Goal: Register for event/course

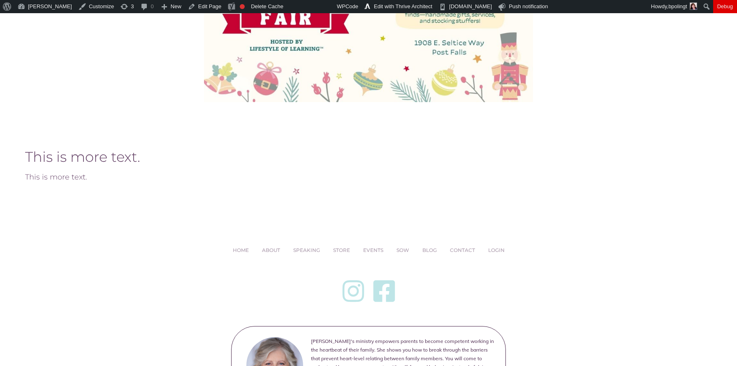
scroll to position [329, 0]
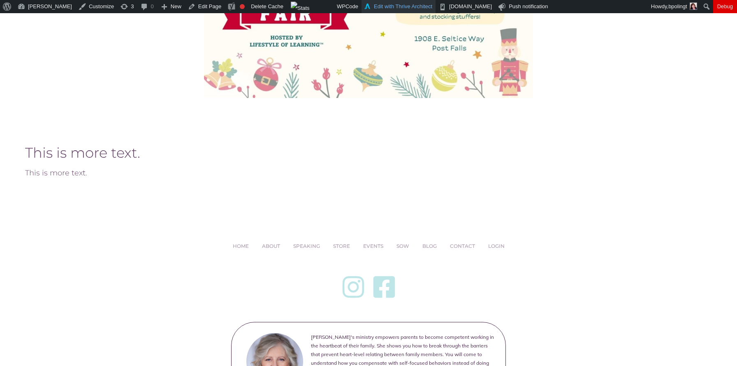
click at [406, 7] on link "Edit with Thrive Architect" at bounding box center [399, 6] width 74 height 13
